Goal: Transaction & Acquisition: Purchase product/service

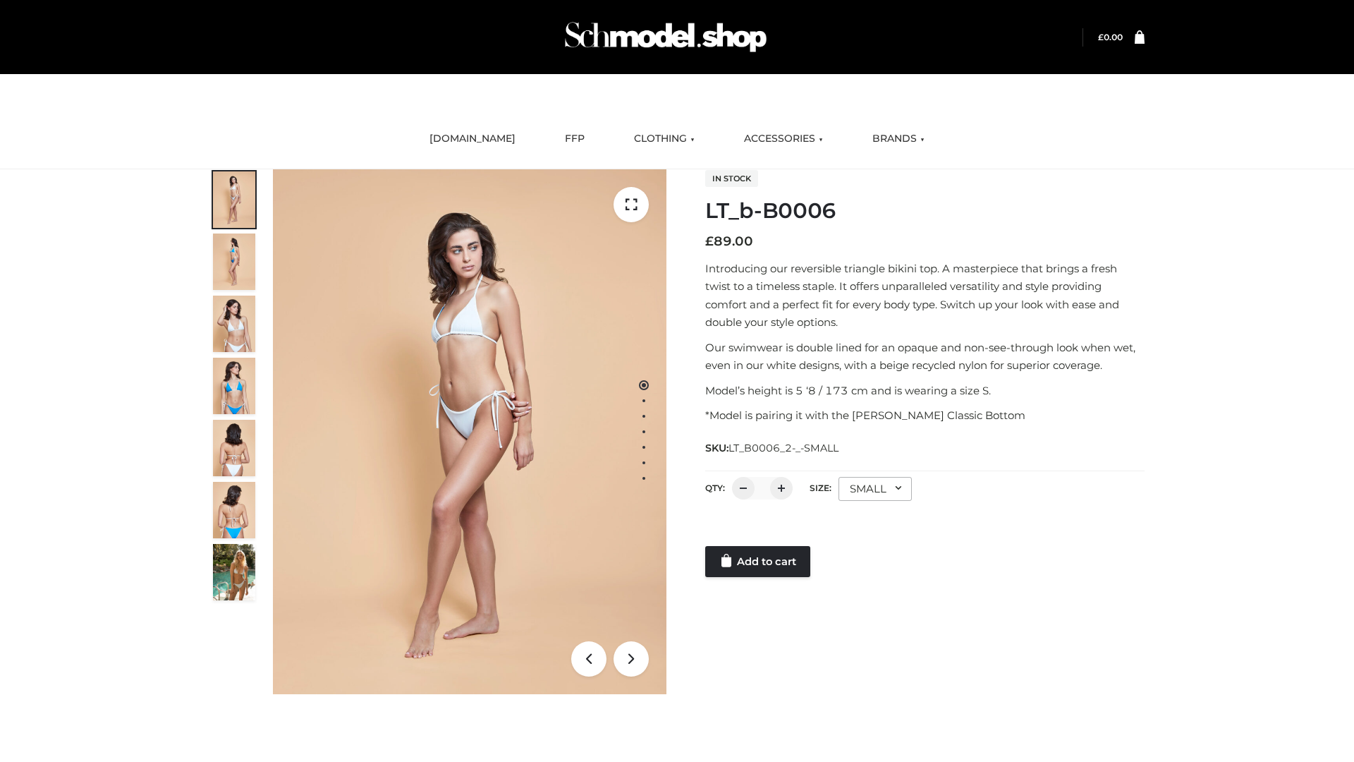
click at [759, 561] on link "Add to cart" at bounding box center [757, 561] width 105 height 31
